Goal: Transaction & Acquisition: Download file/media

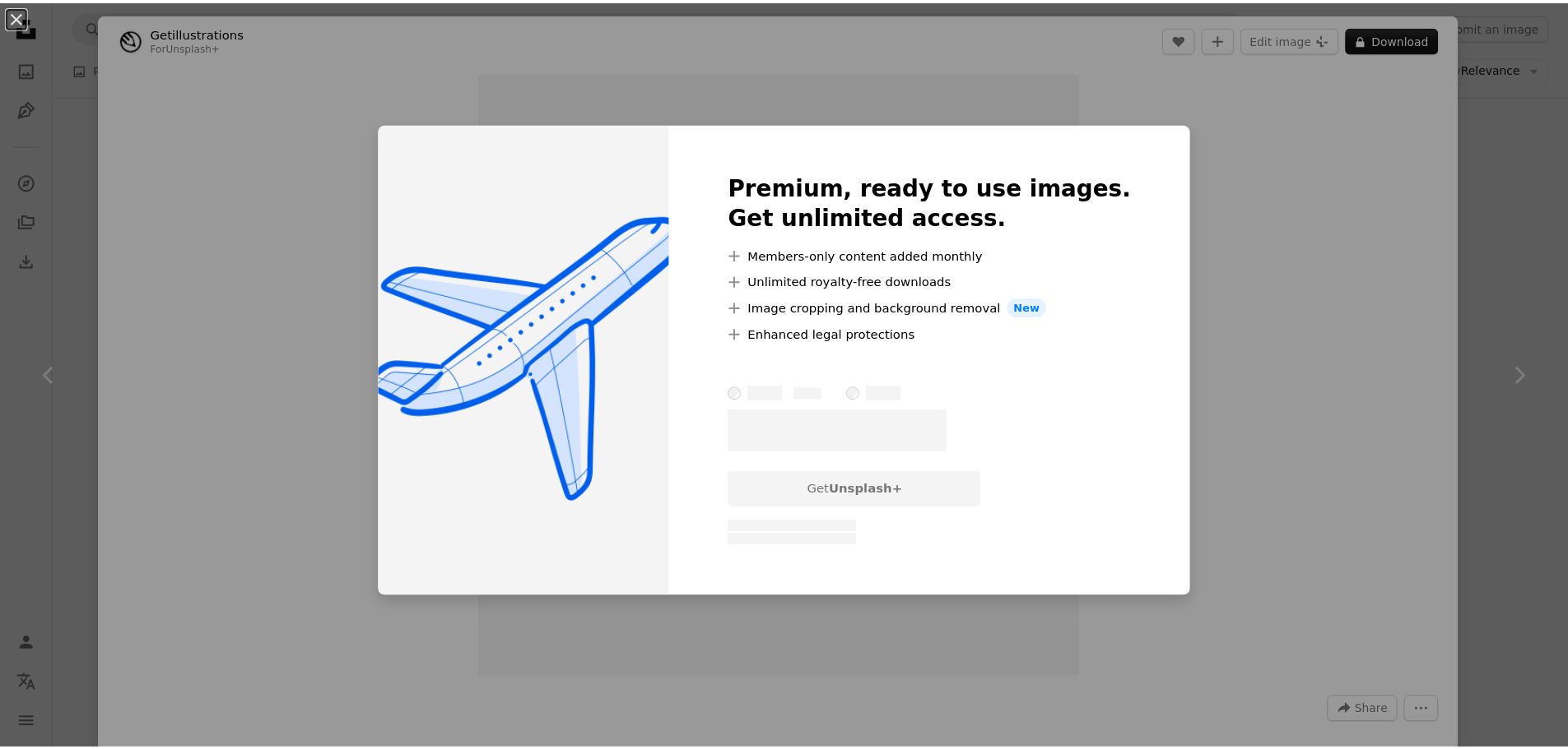
scroll to position [5511, 0]
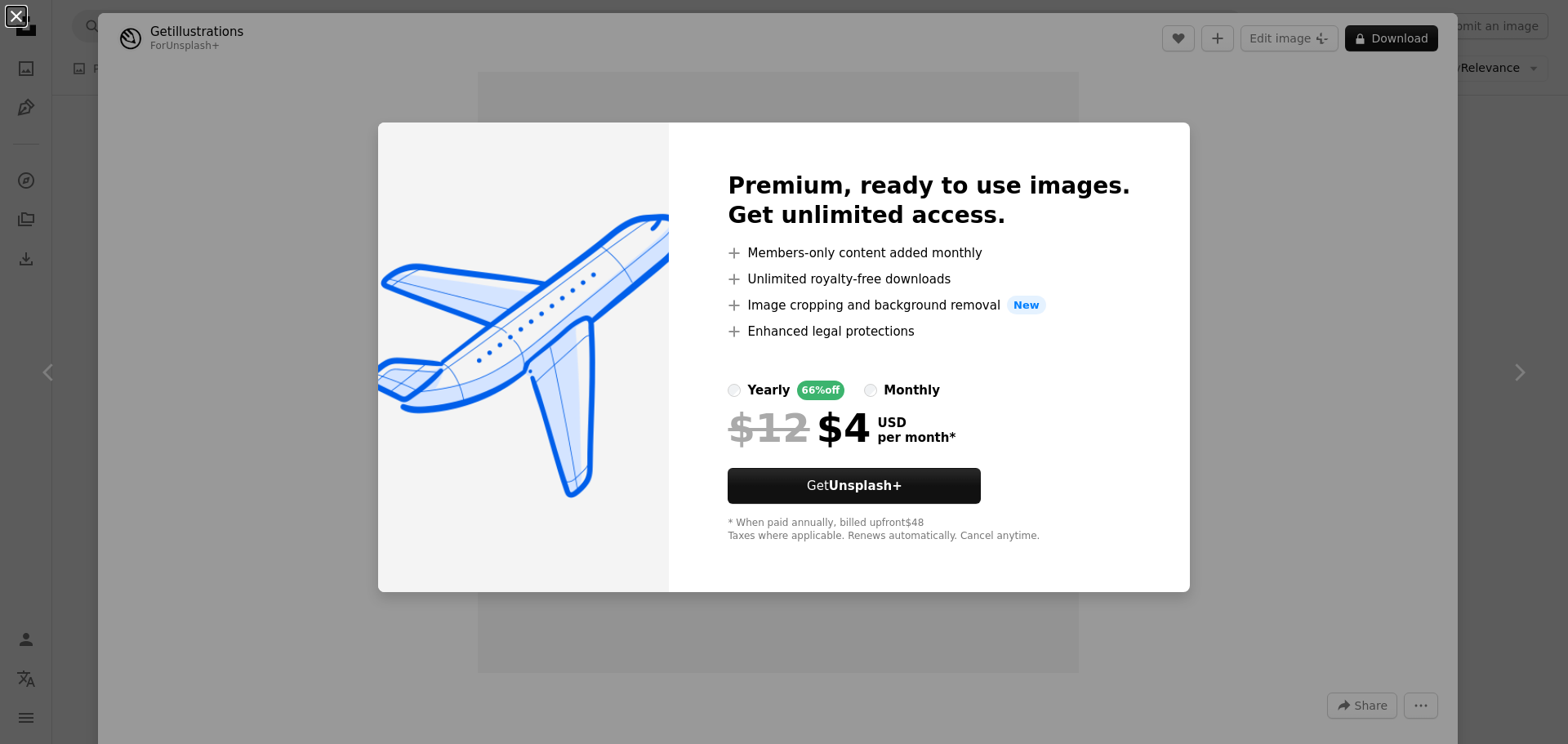
click at [11, 19] on button "An X shape" at bounding box center [16, 16] width 20 height 20
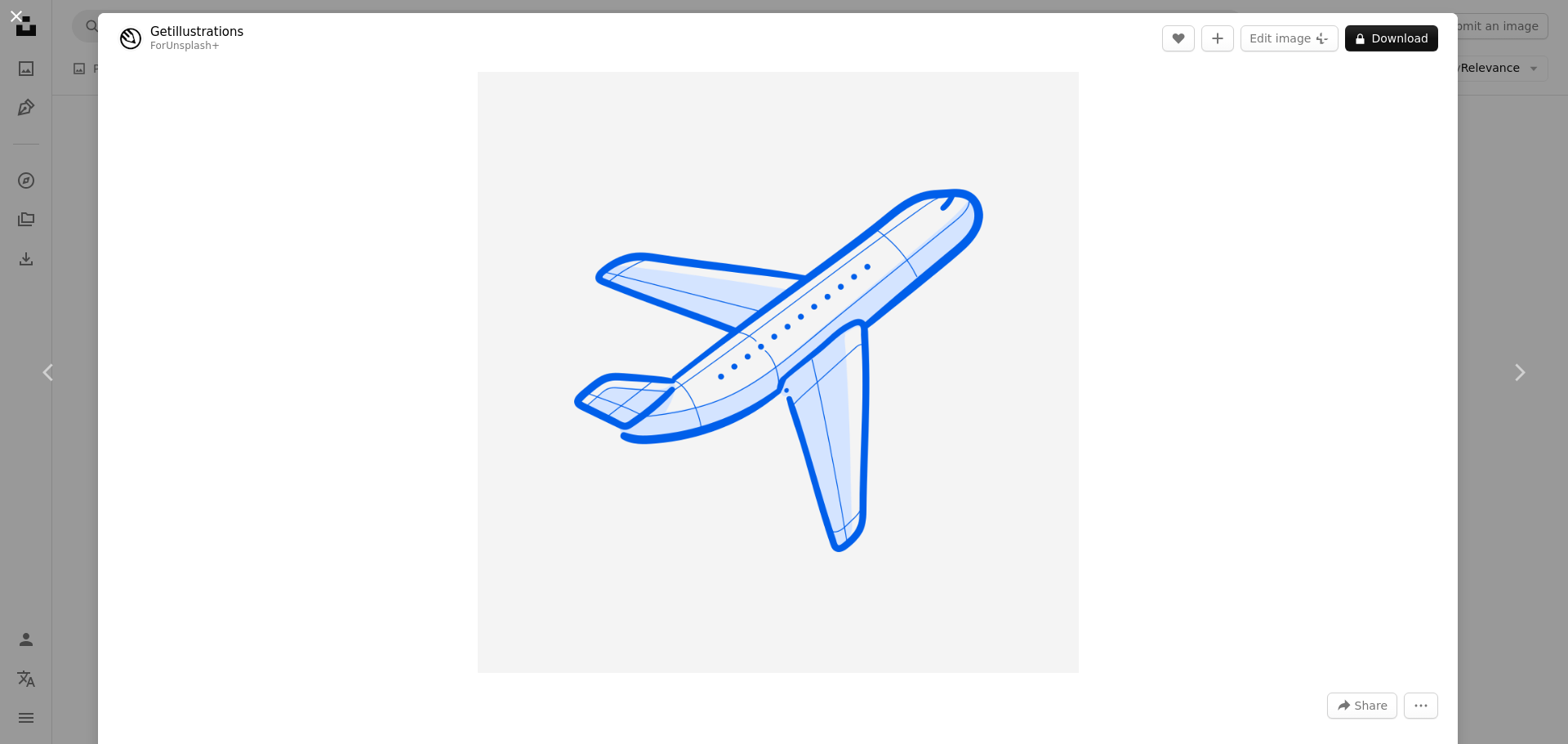
click at [22, 16] on button "An X shape" at bounding box center [16, 16] width 20 height 20
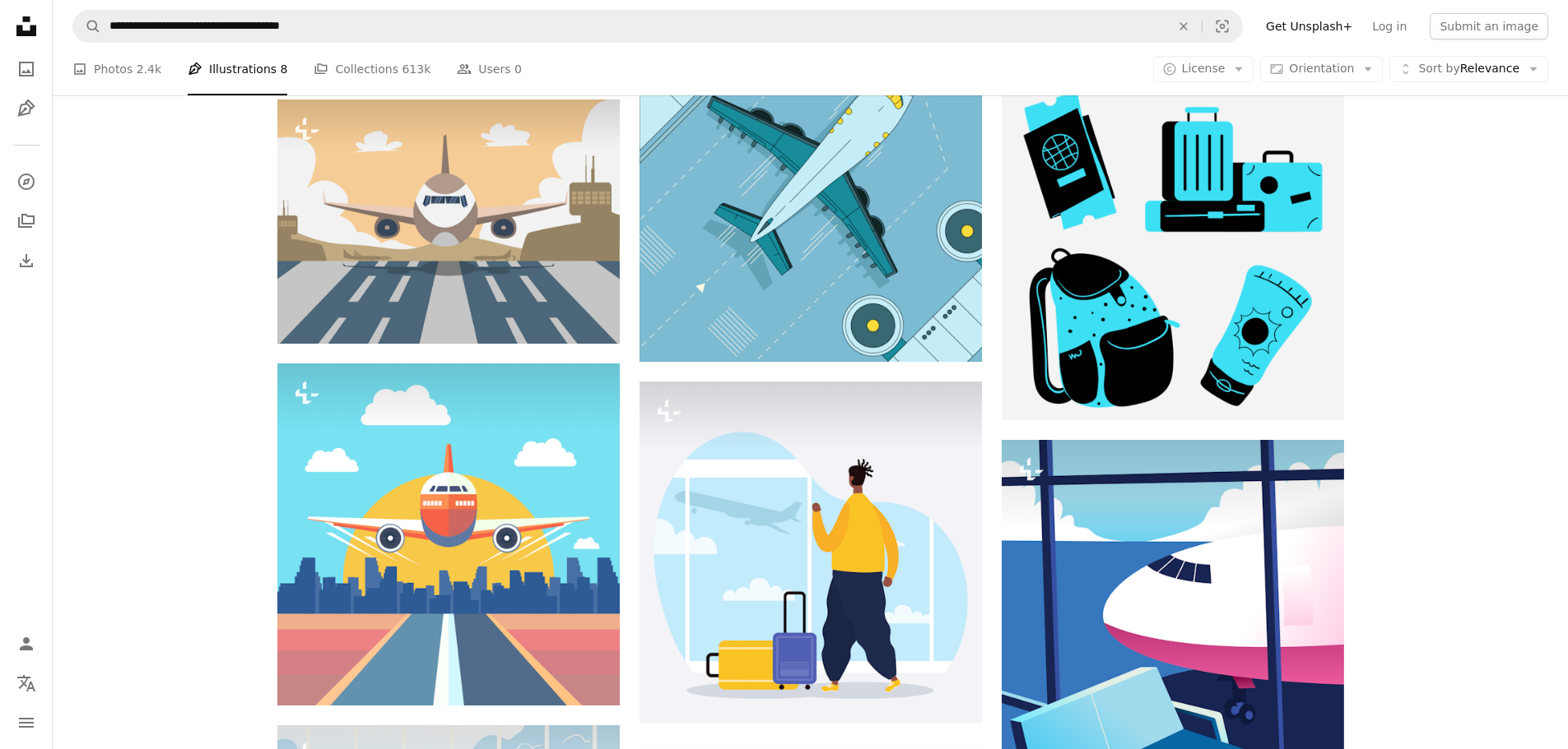
scroll to position [6004, 0]
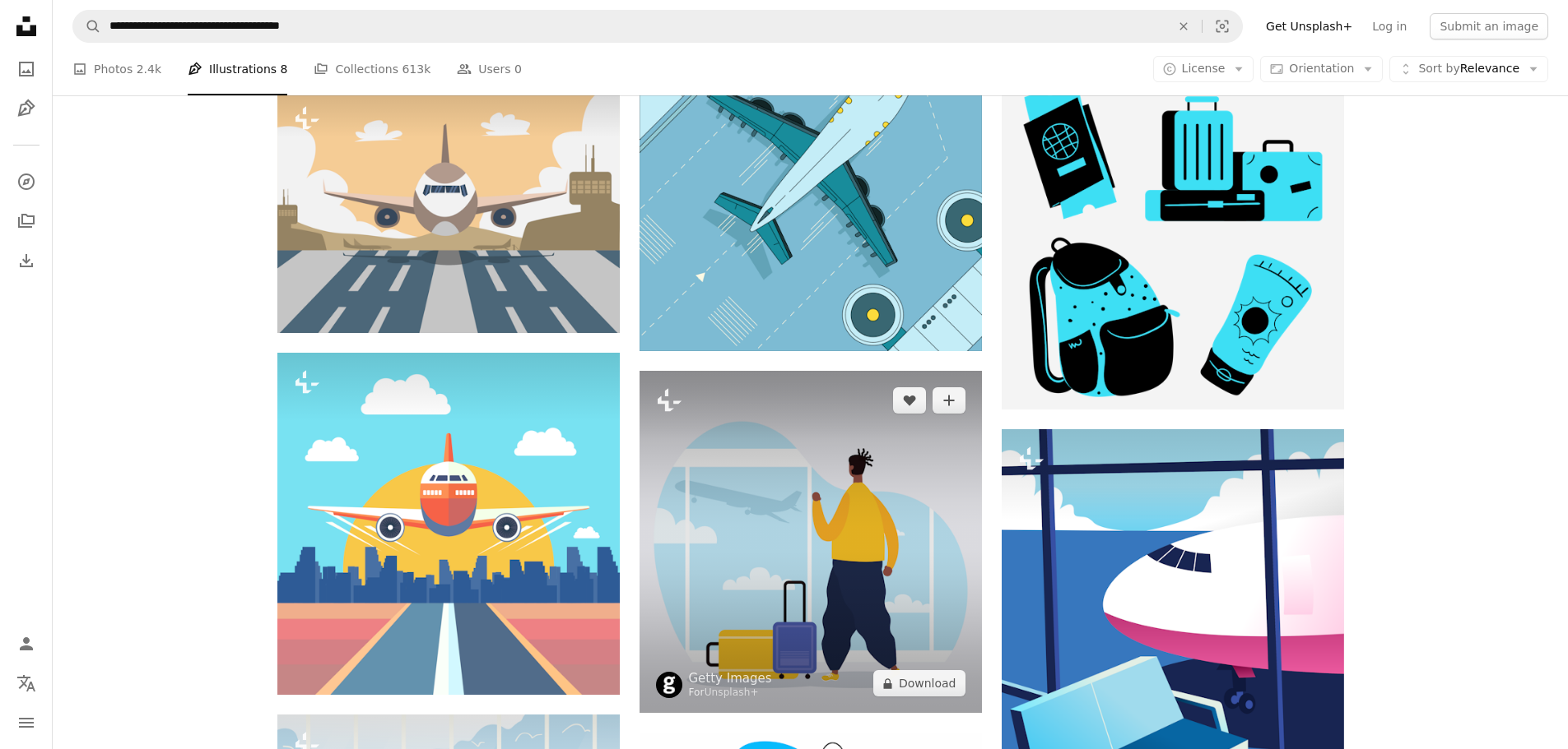
click at [880, 439] on img at bounding box center [811, 542] width 342 height 342
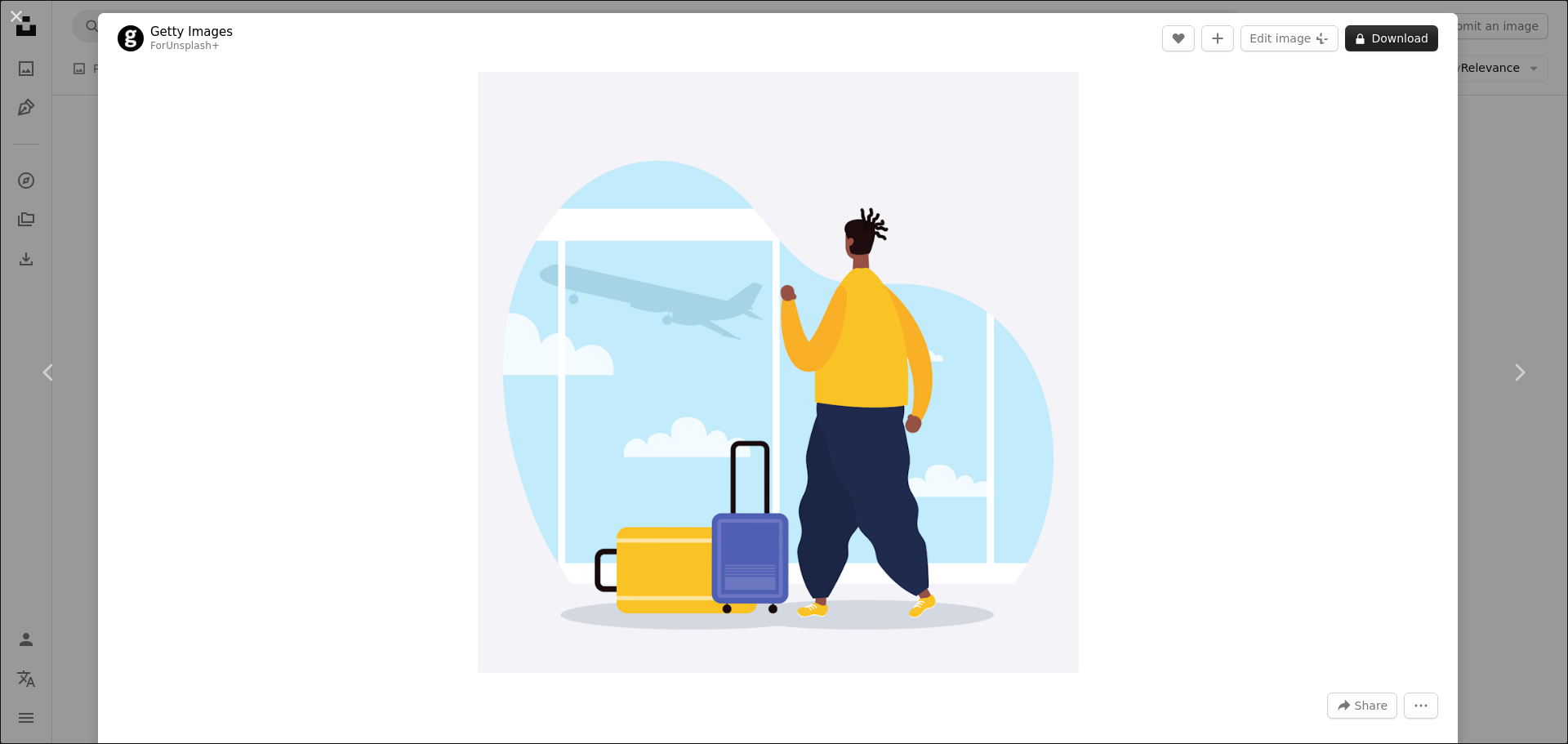
click at [1386, 43] on button "A lock Download" at bounding box center [1391, 37] width 93 height 26
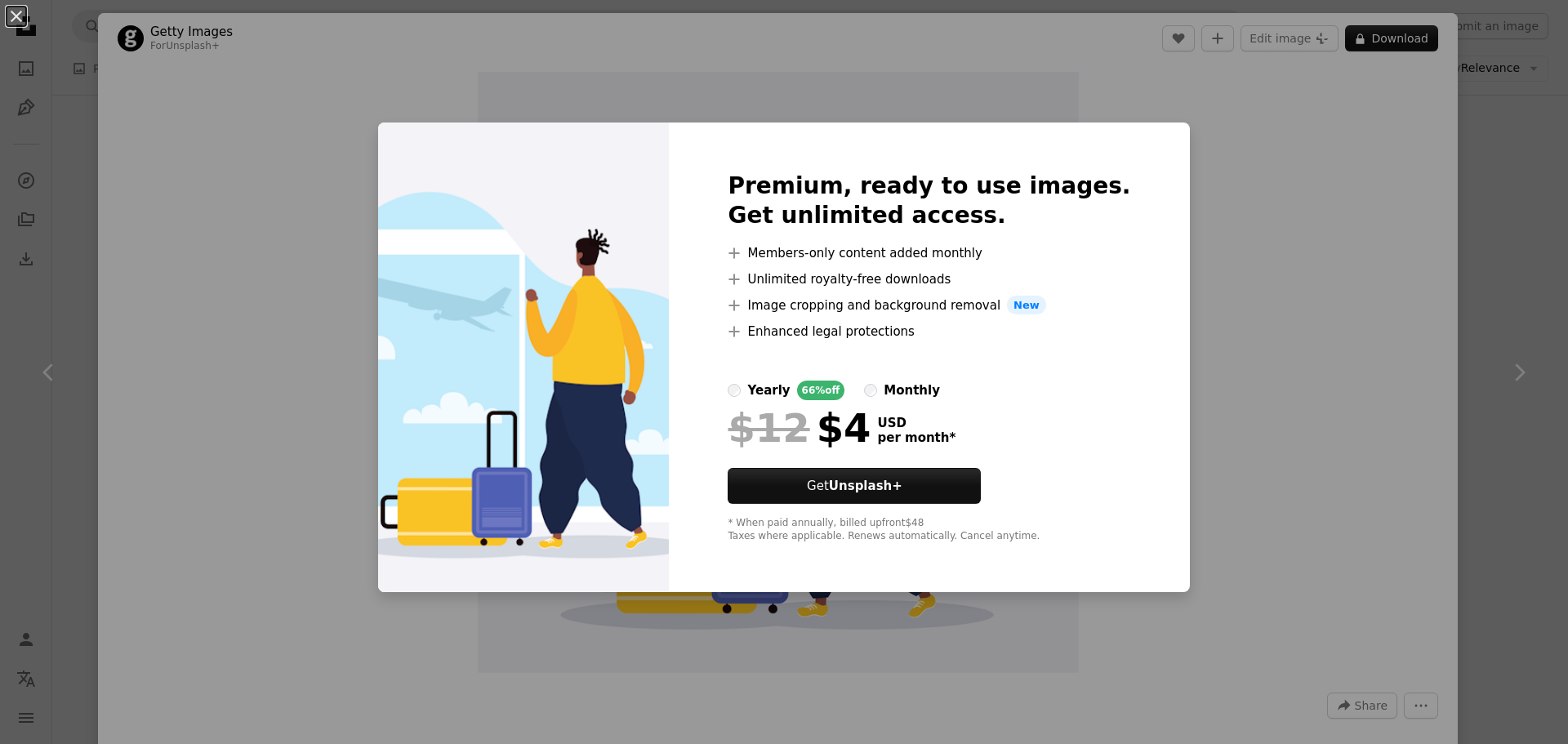
click at [1281, 275] on div "An X shape Premium, ready to use images. Get unlimited access. A plus sign Memb…" at bounding box center [784, 372] width 1568 height 744
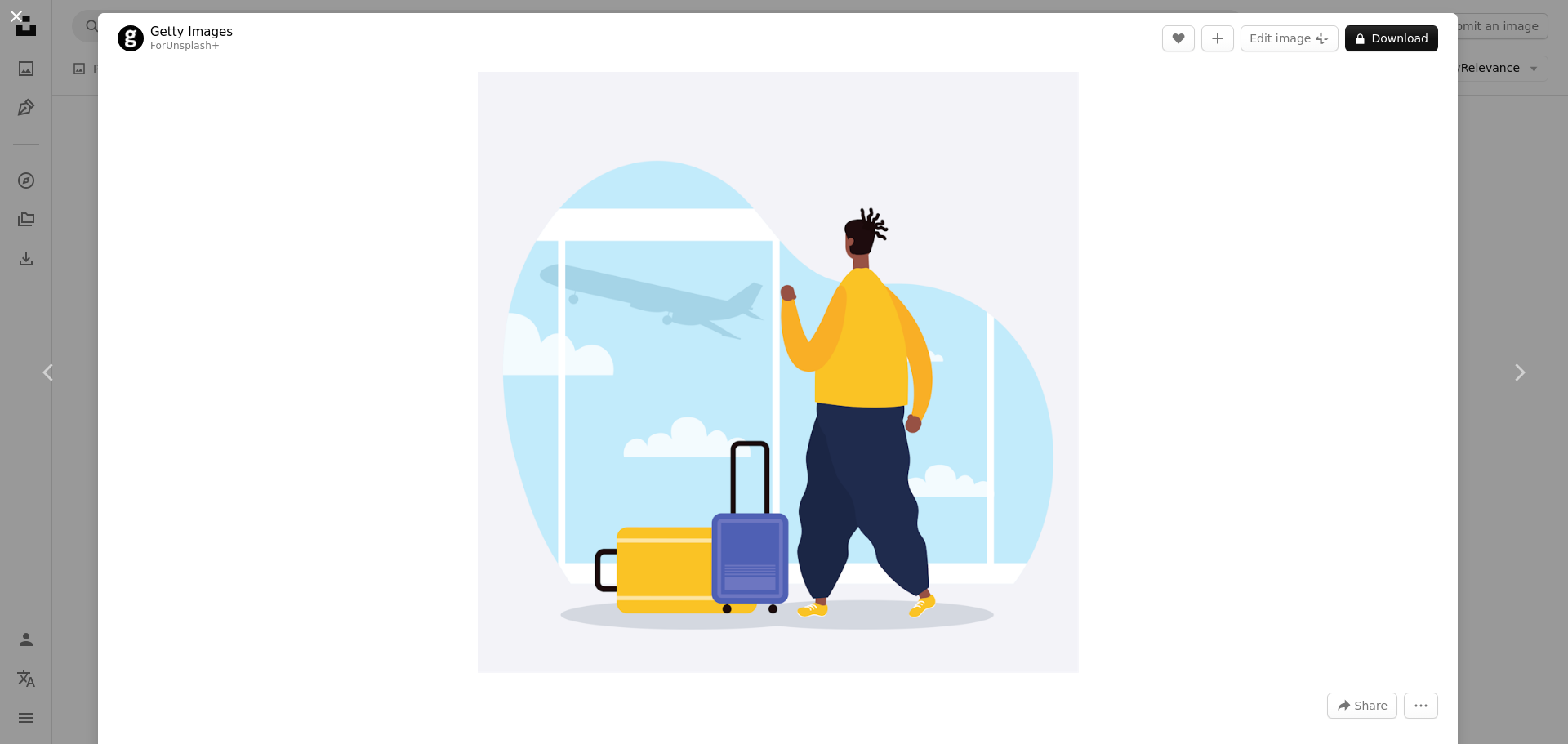
click at [26, 26] on button "An X shape" at bounding box center [16, 16] width 20 height 20
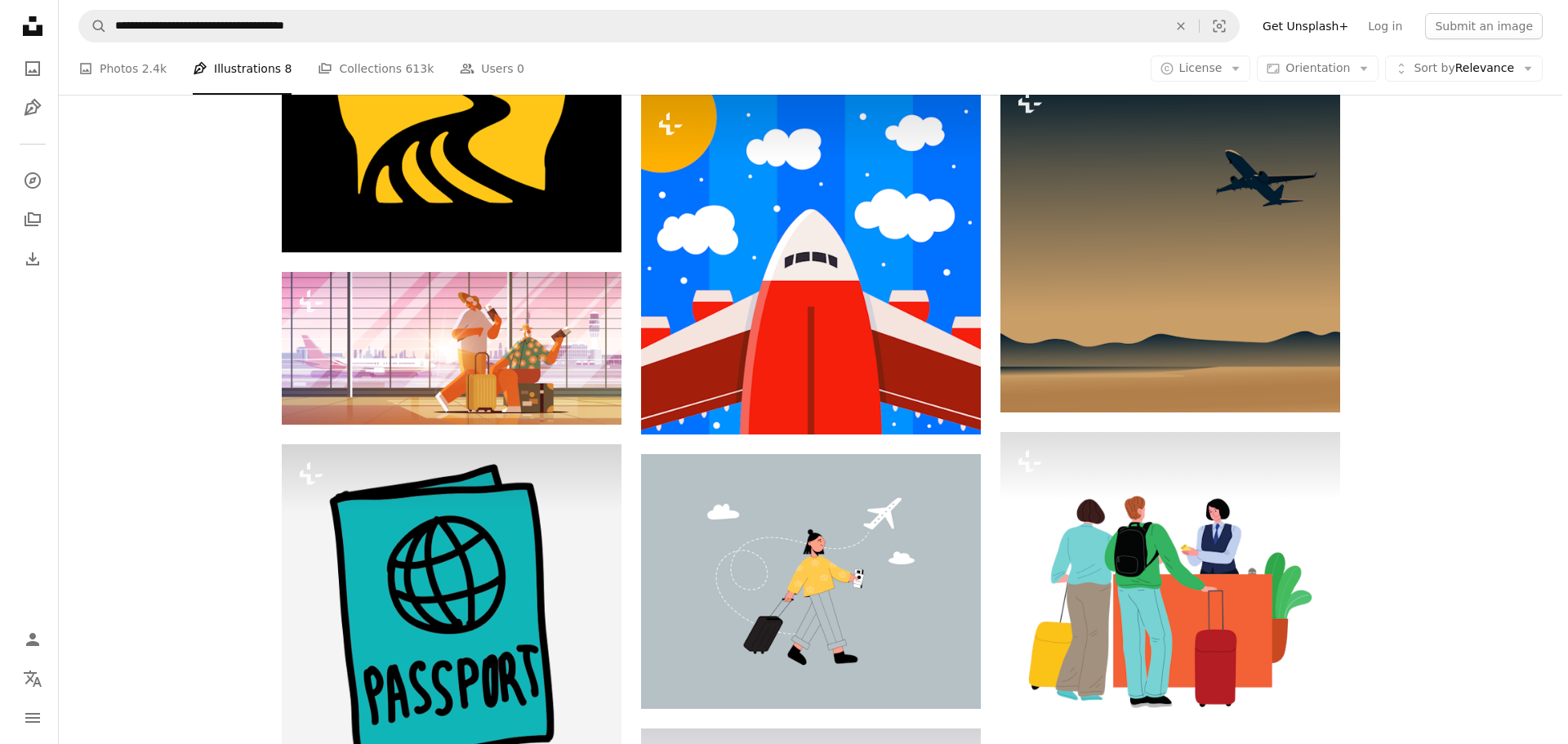
scroll to position [12500, 0]
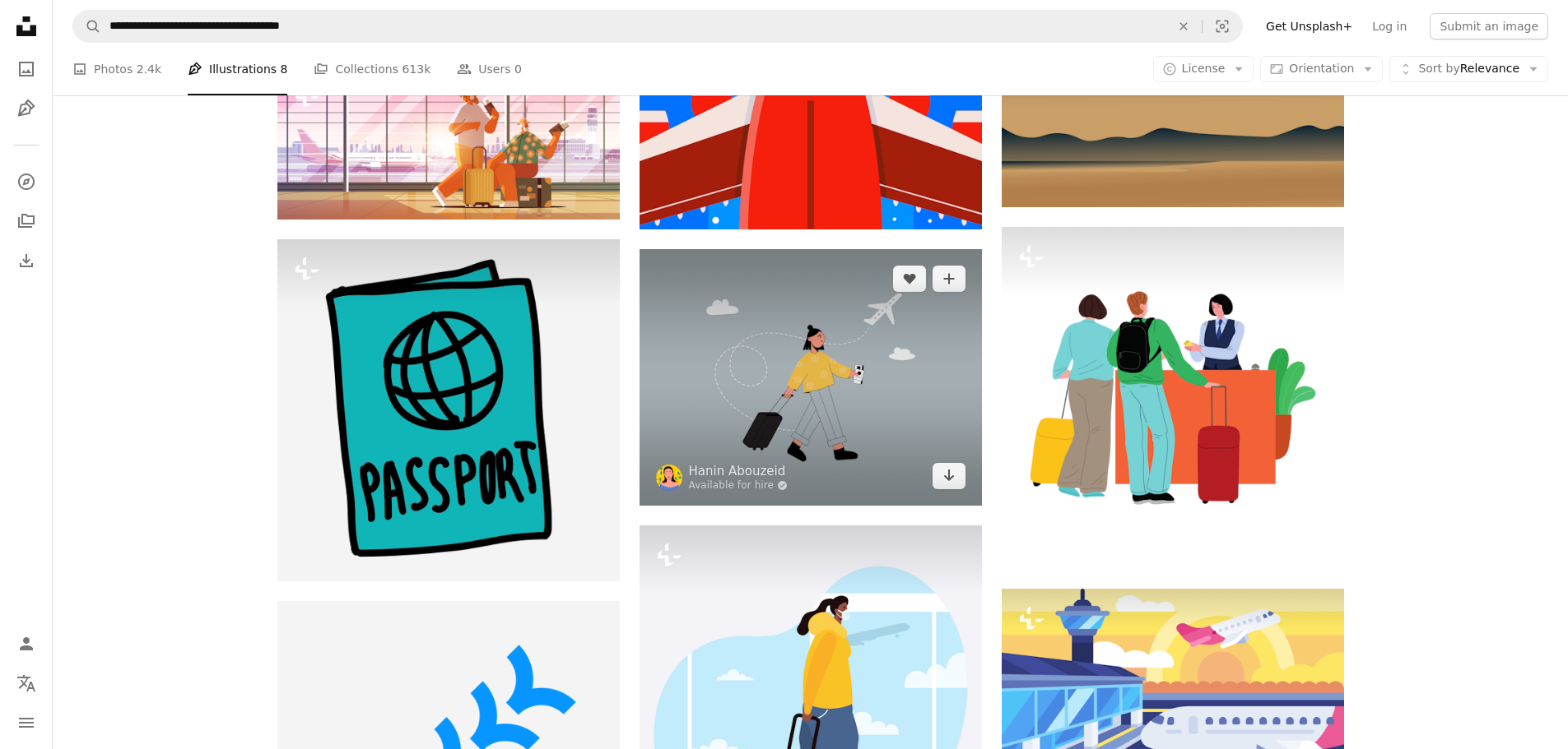
click at [787, 401] on img at bounding box center [811, 377] width 342 height 257
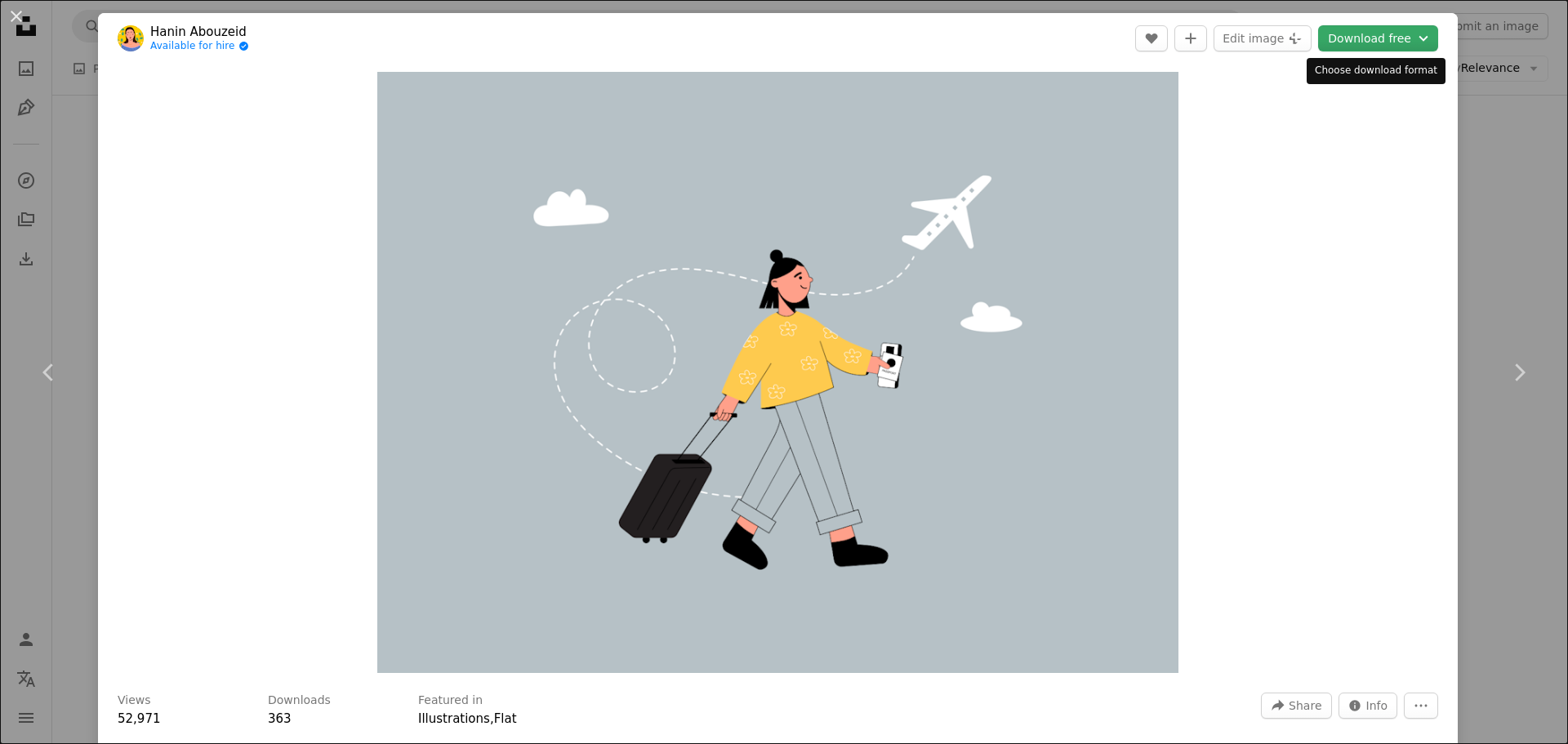
click at [1361, 40] on button "Download free Chevron down" at bounding box center [1378, 37] width 120 height 26
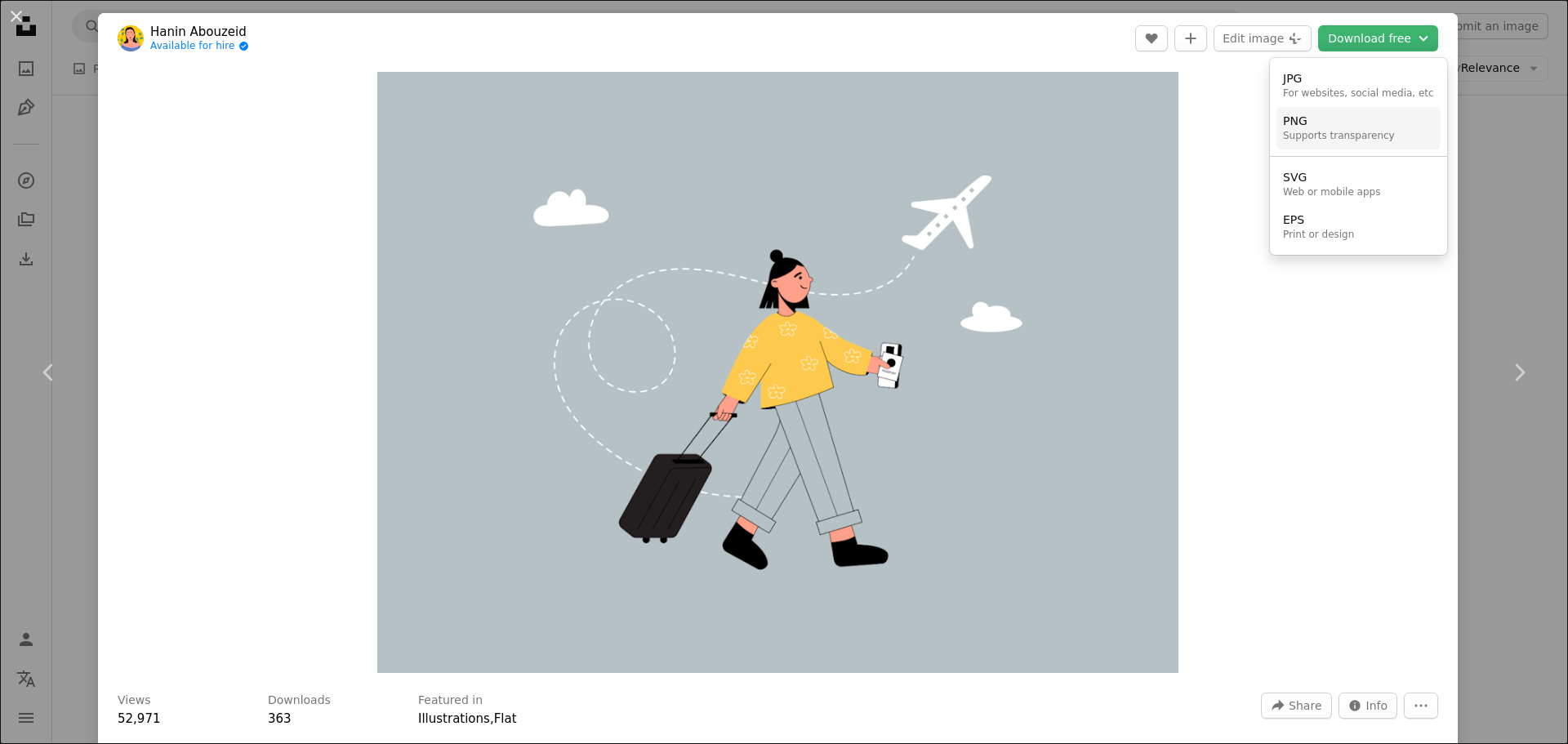
click at [1342, 148] on link "PNG Supports transparency" at bounding box center [1358, 128] width 164 height 43
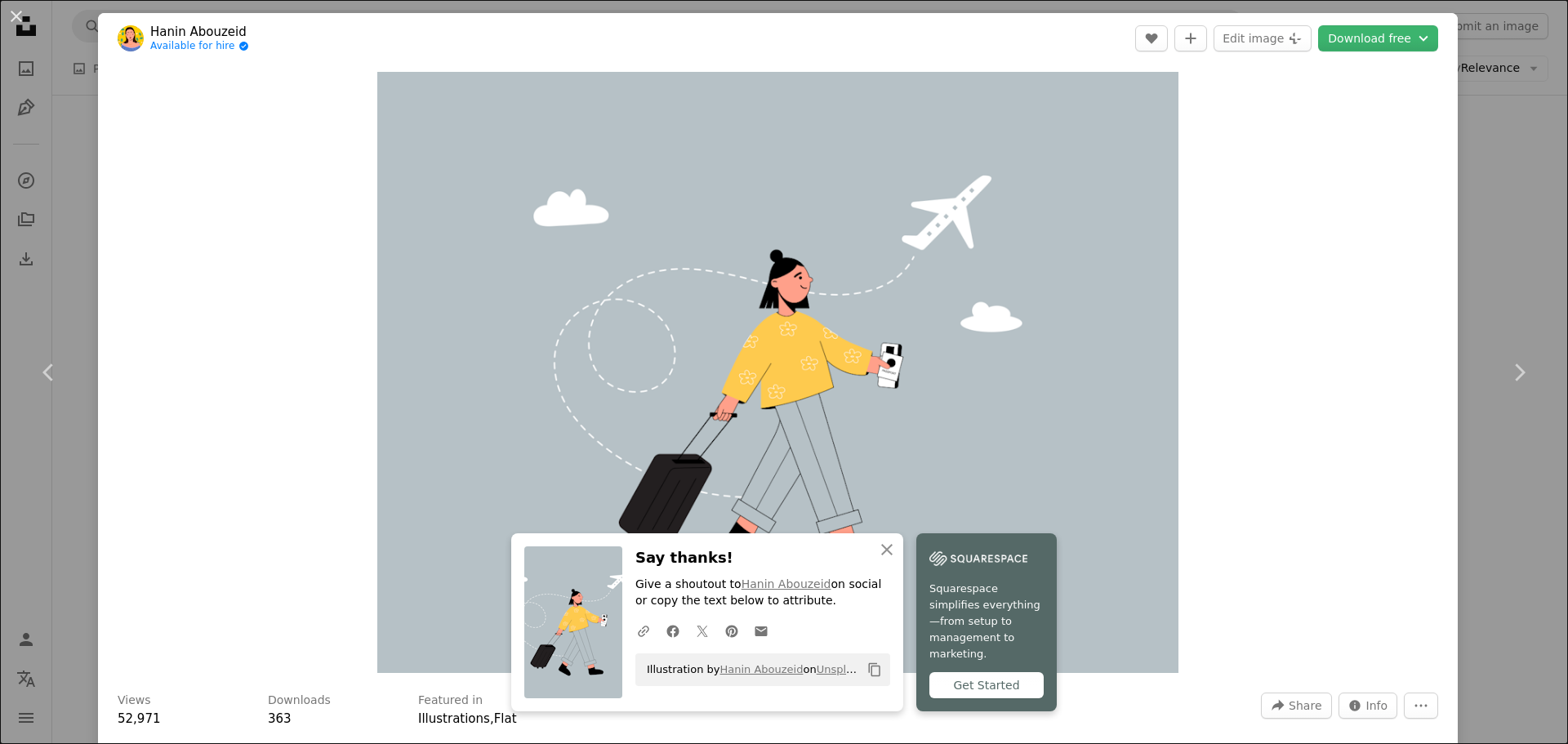
click at [384, 57] on header "[PERSON_NAME] Available for hire A checkmark inside of a circle A heart A plus …" at bounding box center [778, 38] width 1360 height 51
click at [1269, 38] on button "Edit image Plus sign for Unsplash+" at bounding box center [1263, 37] width 98 height 26
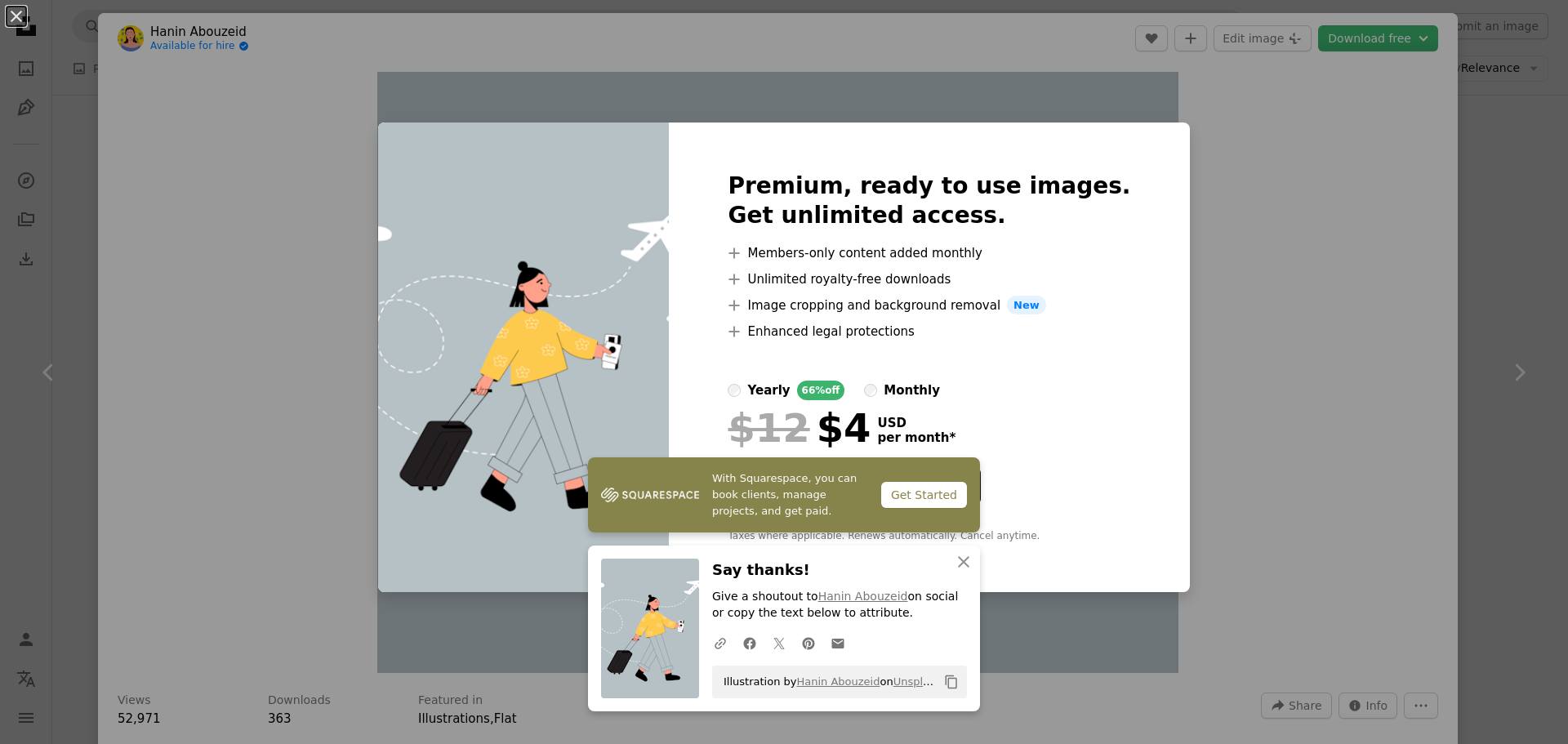
click at [288, 112] on div "An X shape Premium, ready to use images. Get unlimited access. A plus sign Memb…" at bounding box center [784, 372] width 1568 height 744
